Goal: Information Seeking & Learning: Understand process/instructions

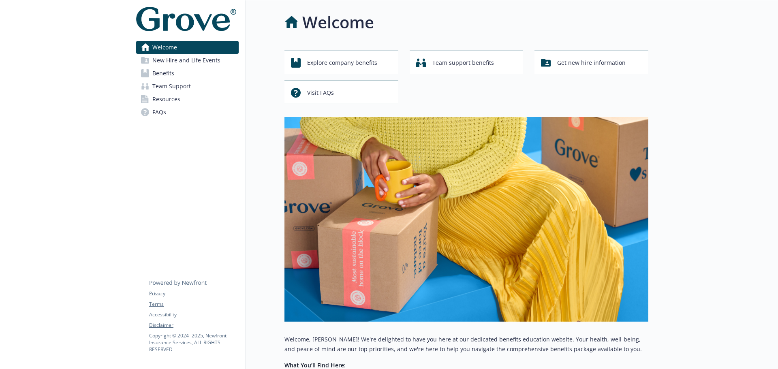
click at [161, 76] on span "Benefits" at bounding box center [163, 73] width 22 height 13
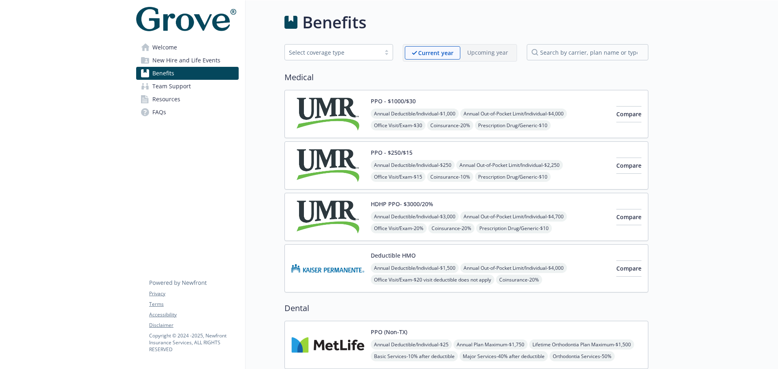
click at [450, 106] on div "PPO - $1000/$30 Annual Deductible/Individual - $1,000 Annual Out-of-Pocket Limi…" at bounding box center [490, 114] width 239 height 34
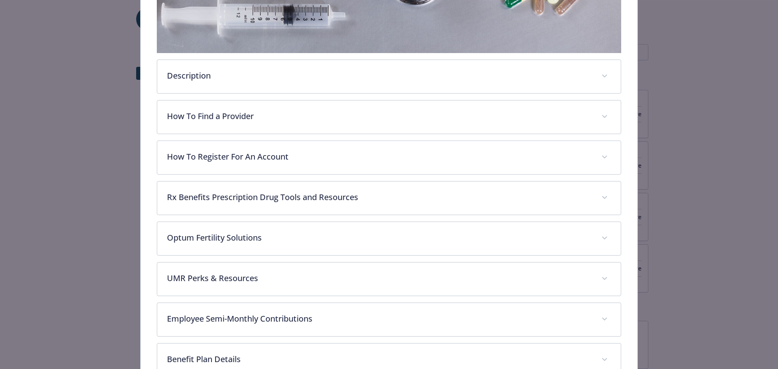
scroll to position [224, 0]
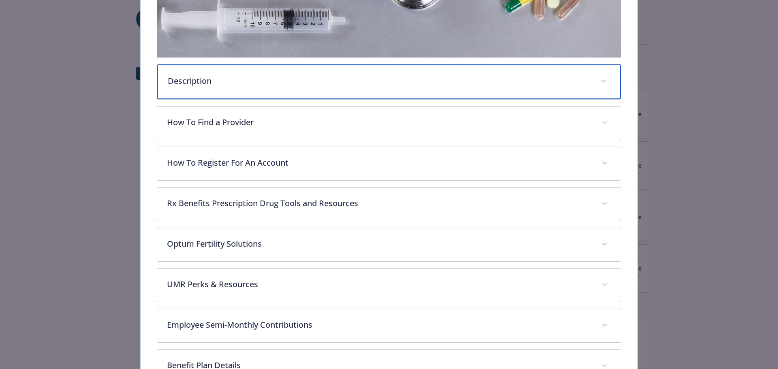
click at [546, 80] on p "Description" at bounding box center [379, 81] width 423 height 12
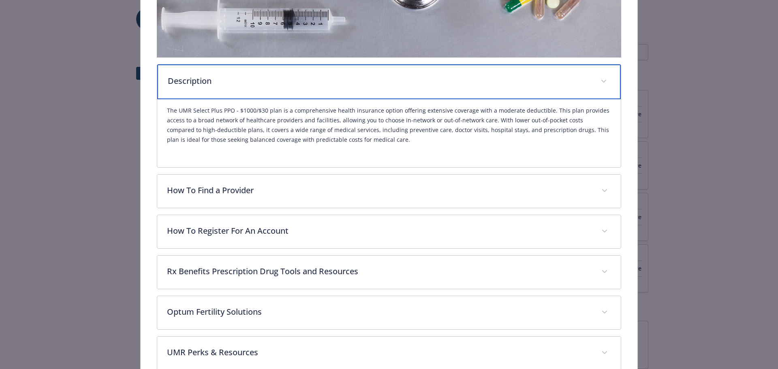
click at [546, 80] on p "Description" at bounding box center [379, 81] width 423 height 12
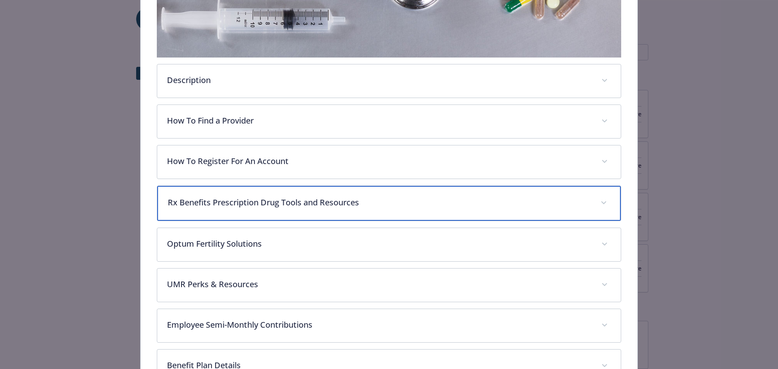
click at [571, 205] on p "Rx Benefits Prescription Drug Tools and Resources" at bounding box center [379, 202] width 423 height 12
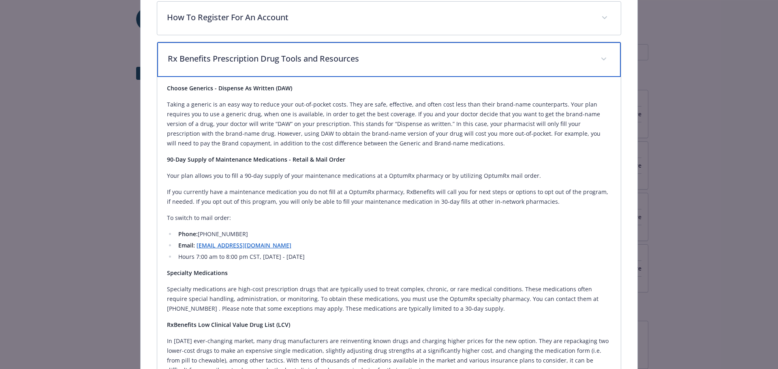
scroll to position [355, 0]
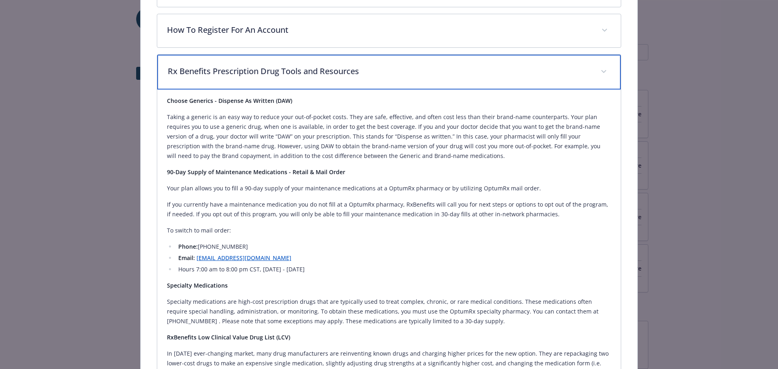
click at [558, 65] on p "Rx Benefits Prescription Drug Tools and Resources" at bounding box center [379, 71] width 423 height 12
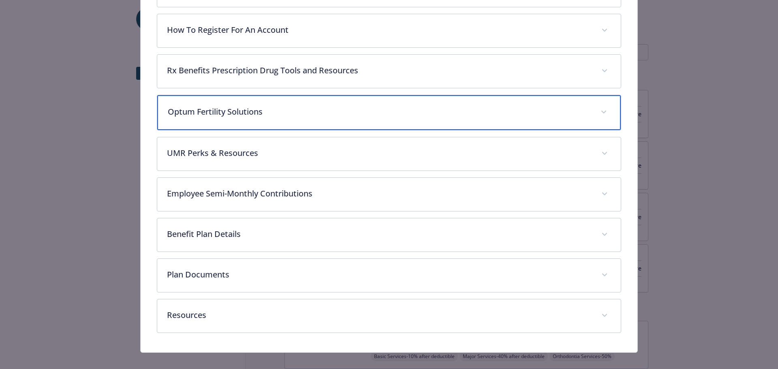
click at [573, 118] on div "Optum Fertility Solutions" at bounding box center [389, 112] width 464 height 35
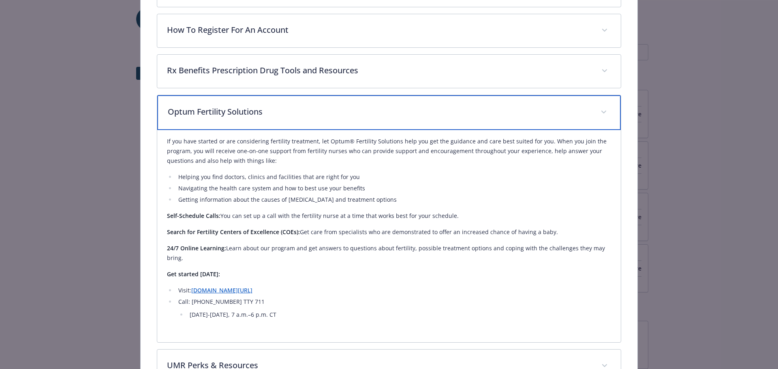
click at [573, 118] on div "Optum Fertility Solutions" at bounding box center [389, 112] width 464 height 35
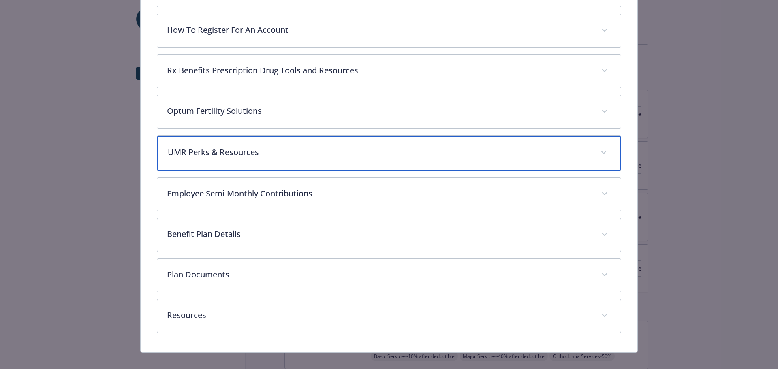
click at [581, 148] on p "UMR Perks & Resources" at bounding box center [379, 152] width 423 height 12
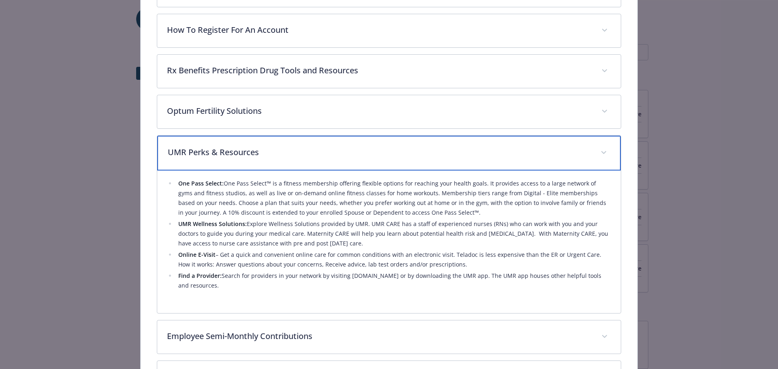
click at [581, 148] on p "UMR Perks & Resources" at bounding box center [379, 152] width 423 height 12
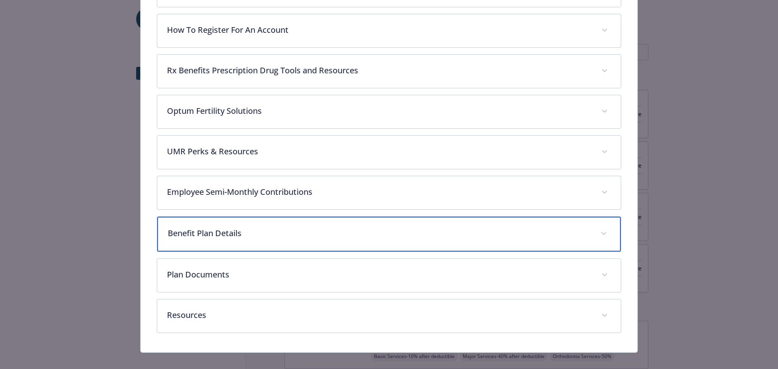
click at [554, 236] on p "Benefit Plan Details" at bounding box center [379, 233] width 423 height 12
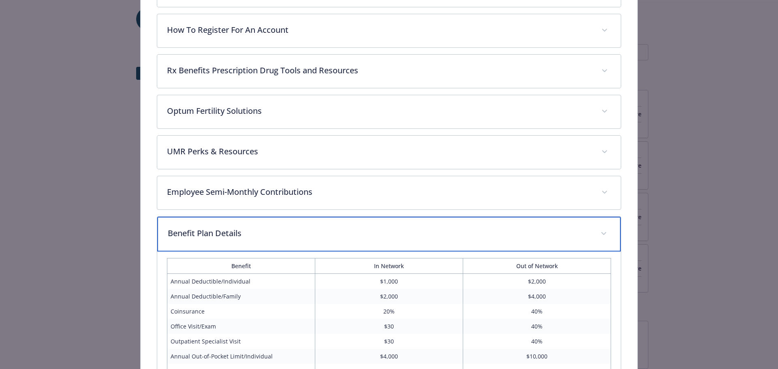
click at [554, 236] on p "Benefit Plan Details" at bounding box center [379, 233] width 423 height 12
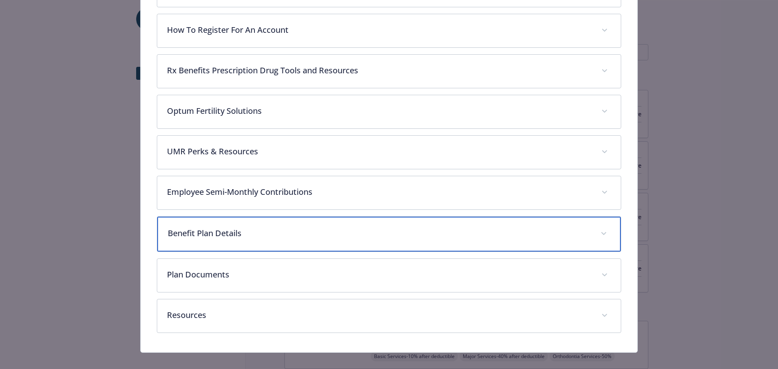
scroll to position [364, 0]
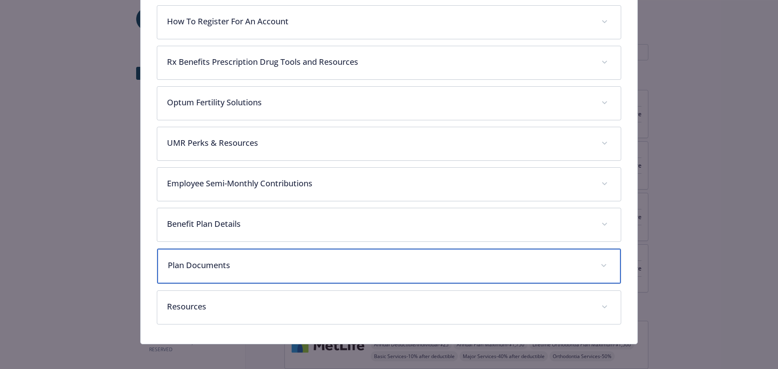
click at [520, 260] on p "Plan Documents" at bounding box center [379, 265] width 423 height 12
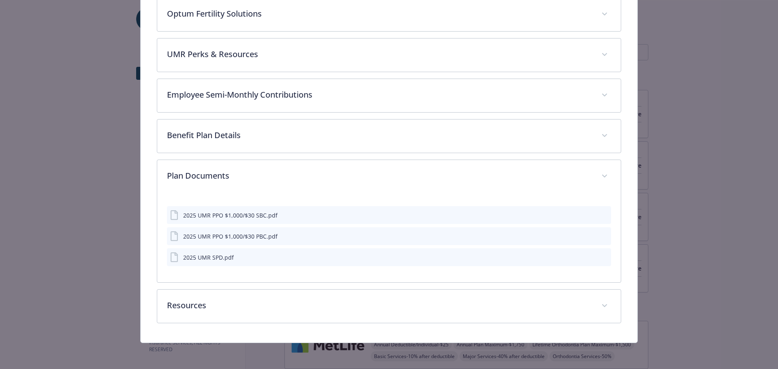
scroll to position [451, 0]
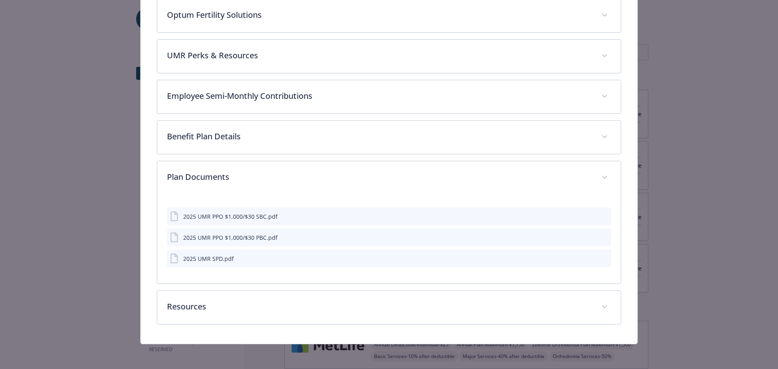
click at [601, 215] on icon "preview file" at bounding box center [602, 216] width 7 height 6
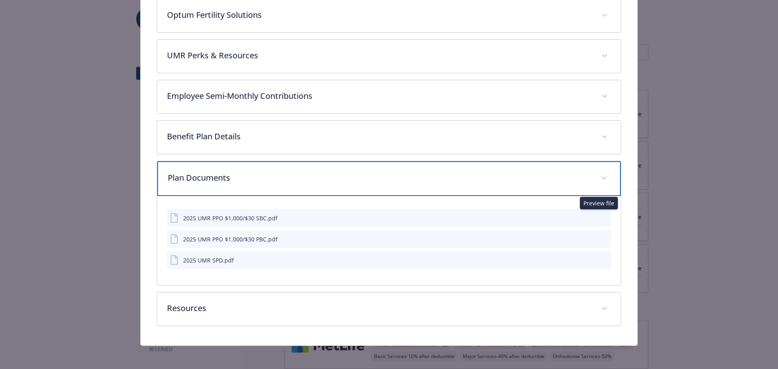
click at [599, 174] on span "details for plan Medical - PPO - $1000/$30 - Medical PPO" at bounding box center [603, 178] width 13 height 13
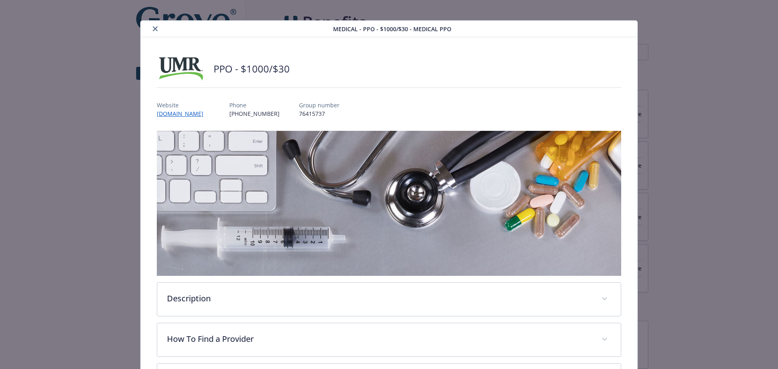
scroll to position [0, 0]
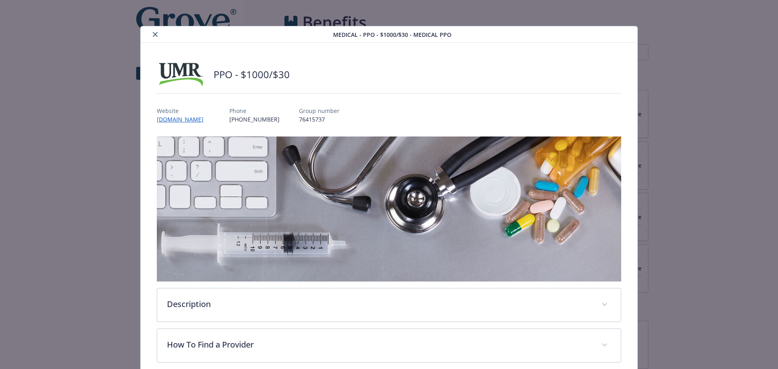
click at [156, 36] on icon "close" at bounding box center [155, 34] width 5 height 5
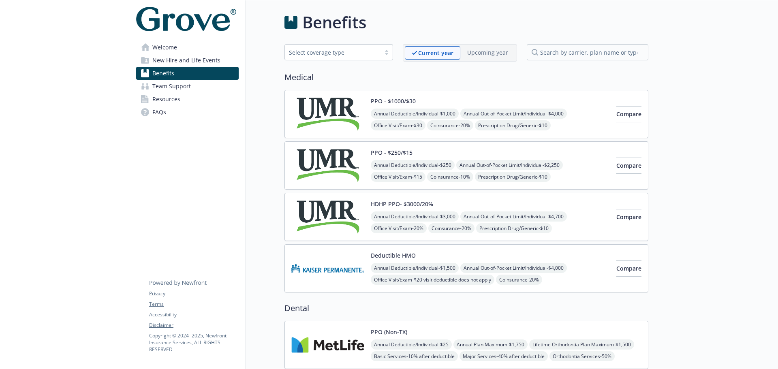
click at [423, 212] on span "Annual Deductible/Individual - $3,000" at bounding box center [415, 216] width 88 height 10
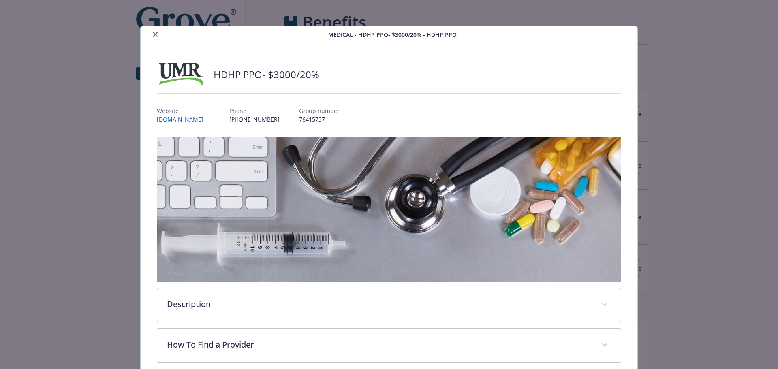
scroll to position [24, 0]
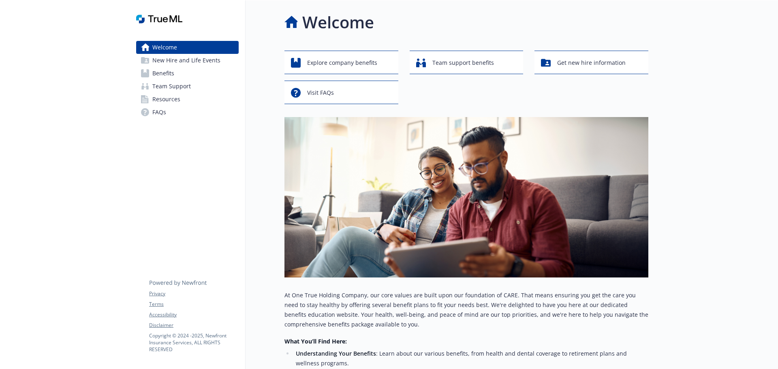
click at [155, 72] on span "Benefits" at bounding box center [163, 73] width 22 height 13
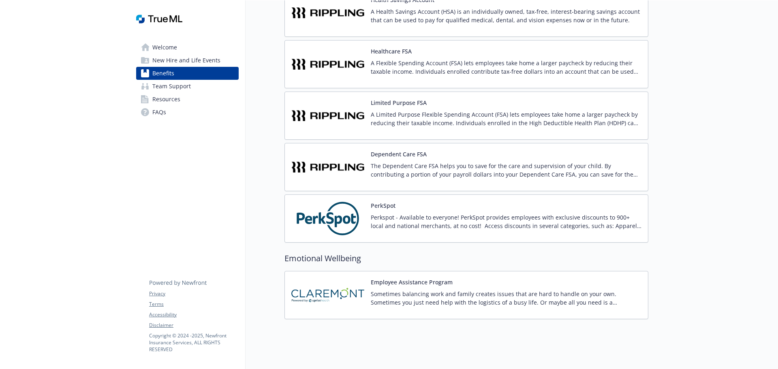
scroll to position [1192, 0]
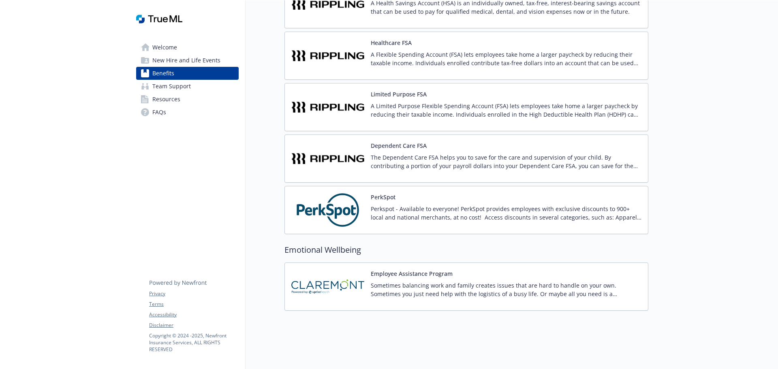
click at [395, 142] on button "Dependent Care FSA" at bounding box center [399, 145] width 56 height 9
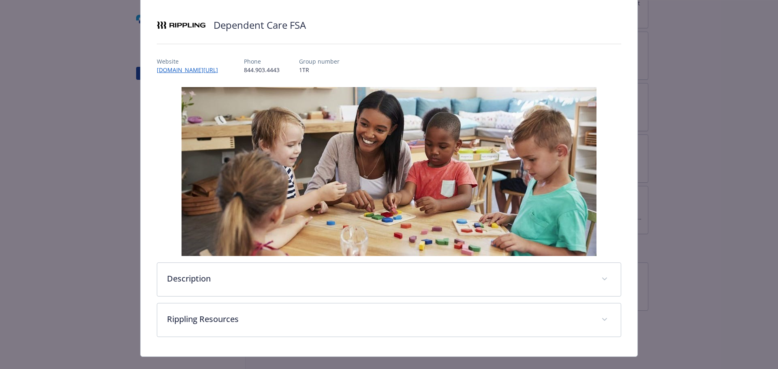
scroll to position [63, 0]
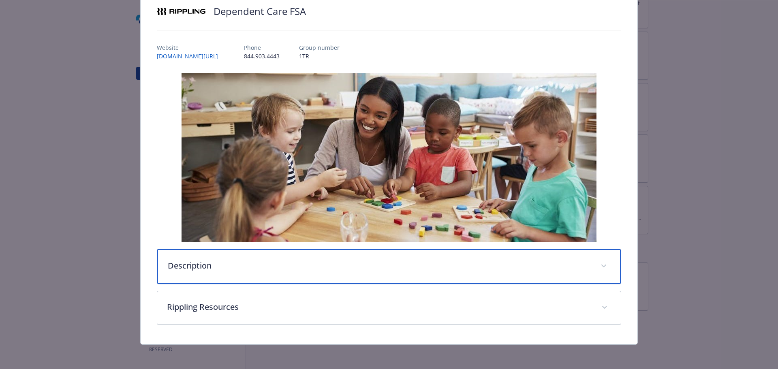
click at [284, 269] on p "Description" at bounding box center [379, 266] width 423 height 12
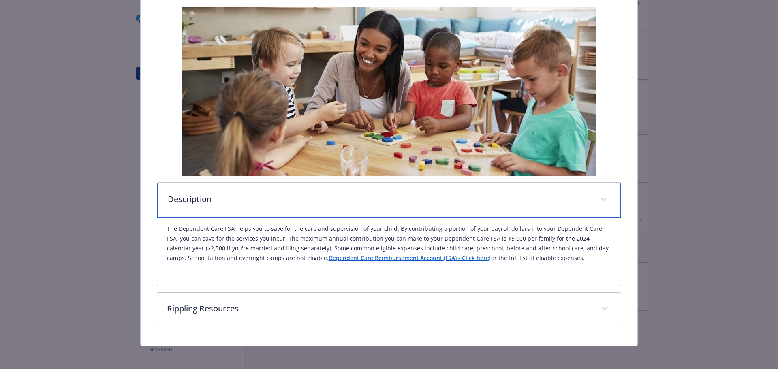
scroll to position [133, 0]
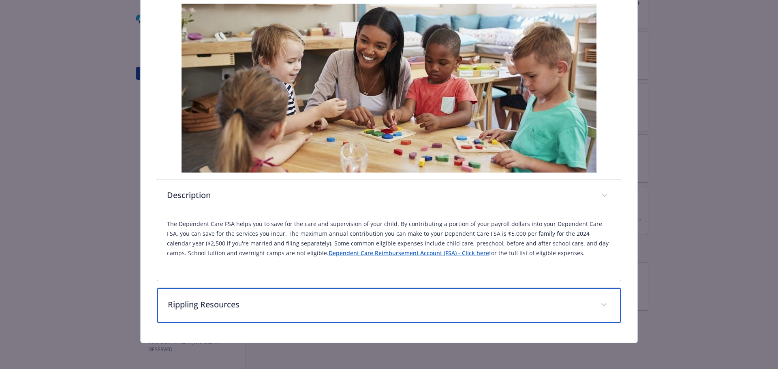
click at [401, 311] on div "Rippling Resources" at bounding box center [389, 305] width 464 height 35
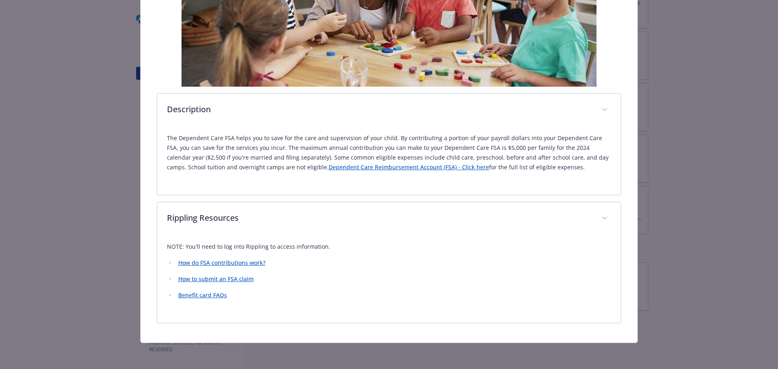
scroll to position [219, 0]
click at [196, 261] on link "How do FSA contributions work?" at bounding box center [221, 263] width 87 height 8
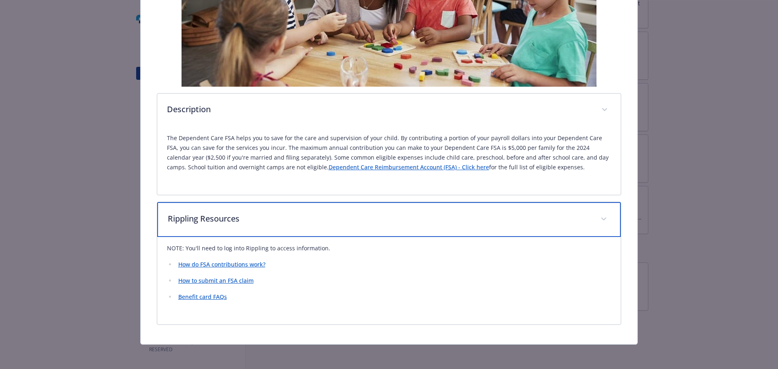
click at [599, 217] on span "details for plan Financial Wellbeing - Dependent Care FSA - Dependent Care Flex…" at bounding box center [603, 219] width 13 height 13
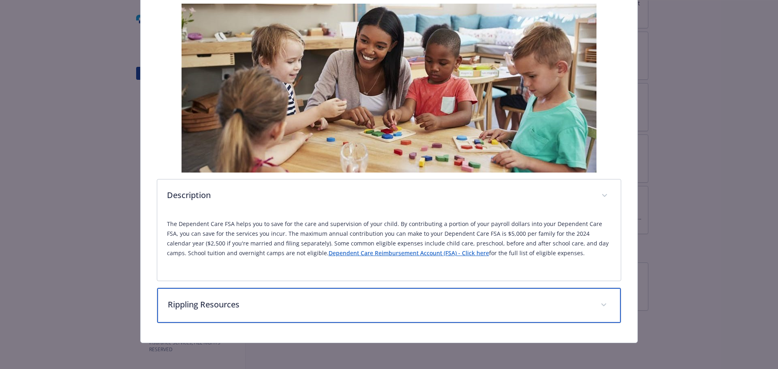
scroll to position [133, 0]
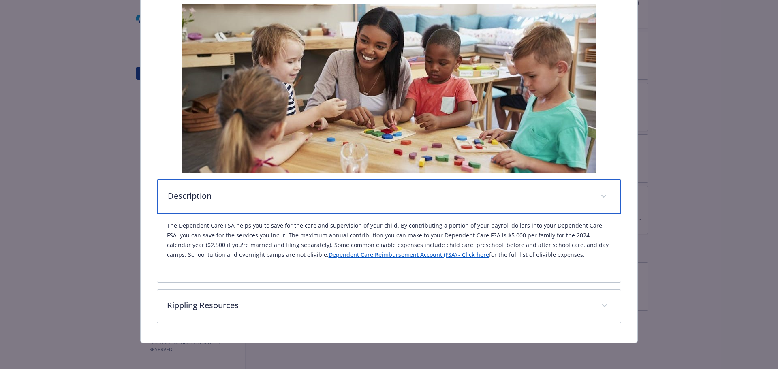
click at [601, 196] on span "details for plan Financial Wellbeing - Dependent Care FSA - Dependent Care Flex…" at bounding box center [603, 196] width 13 height 13
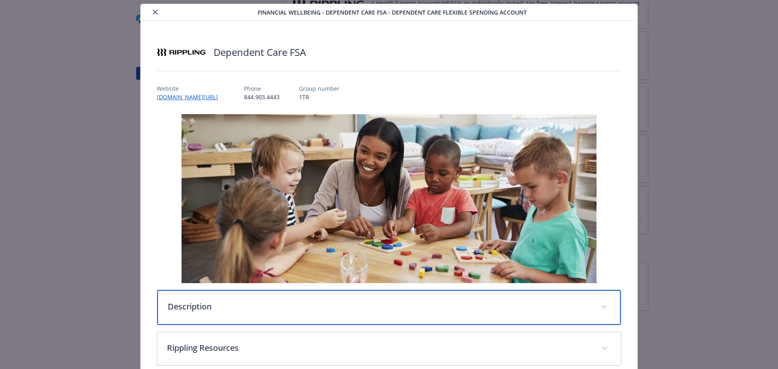
scroll to position [0, 0]
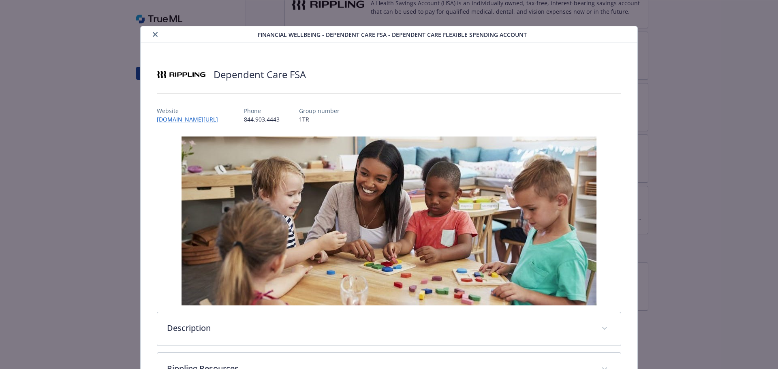
click at [148, 31] on div "details for plan Financial Wellbeing - Dependent Care FSA - Dependent Care Flex…" at bounding box center [201, 35] width 114 height 10
click at [156, 32] on icon "close" at bounding box center [155, 34] width 5 height 5
